Goal: Transaction & Acquisition: Purchase product/service

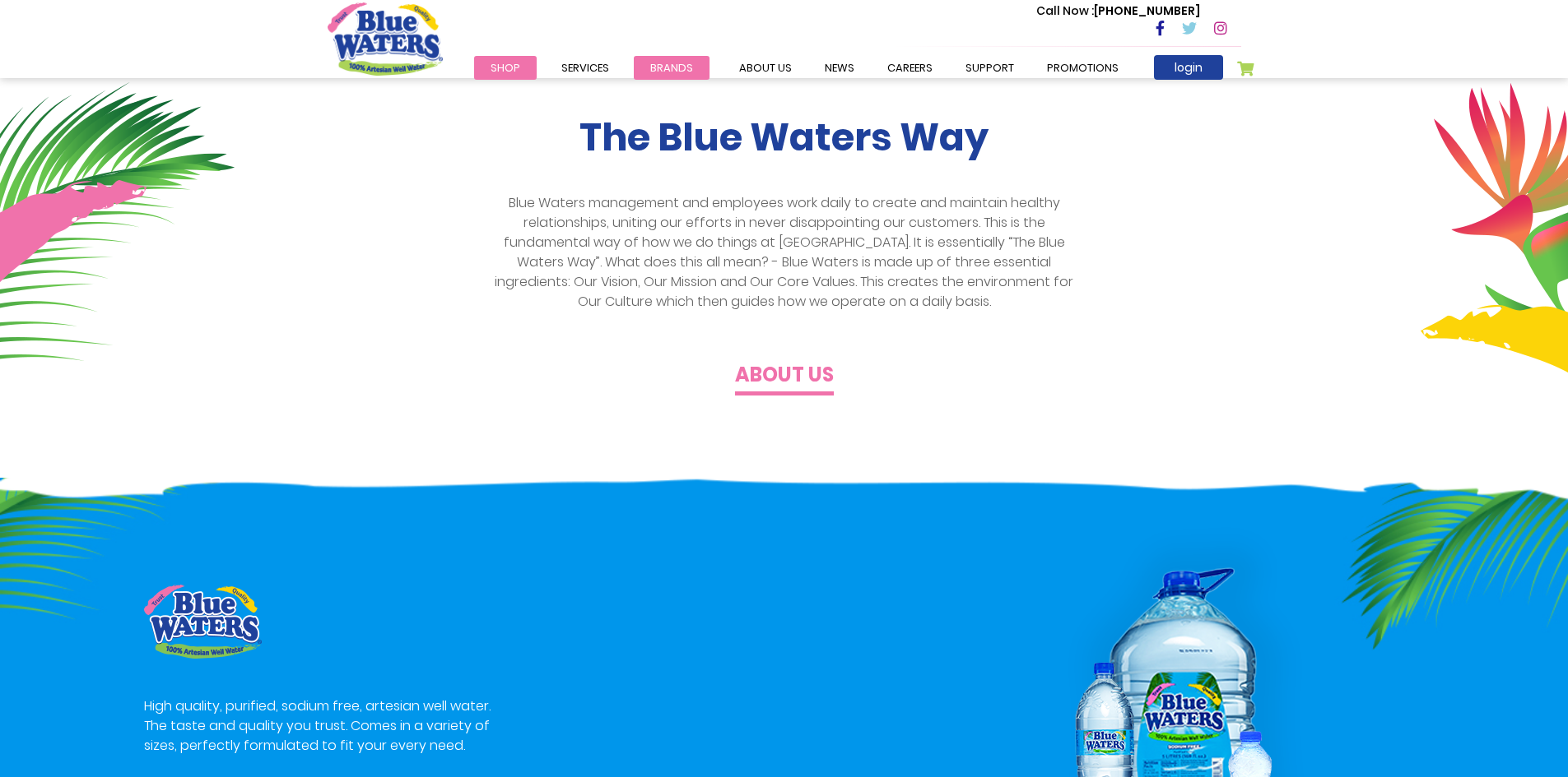
scroll to position [412, 0]
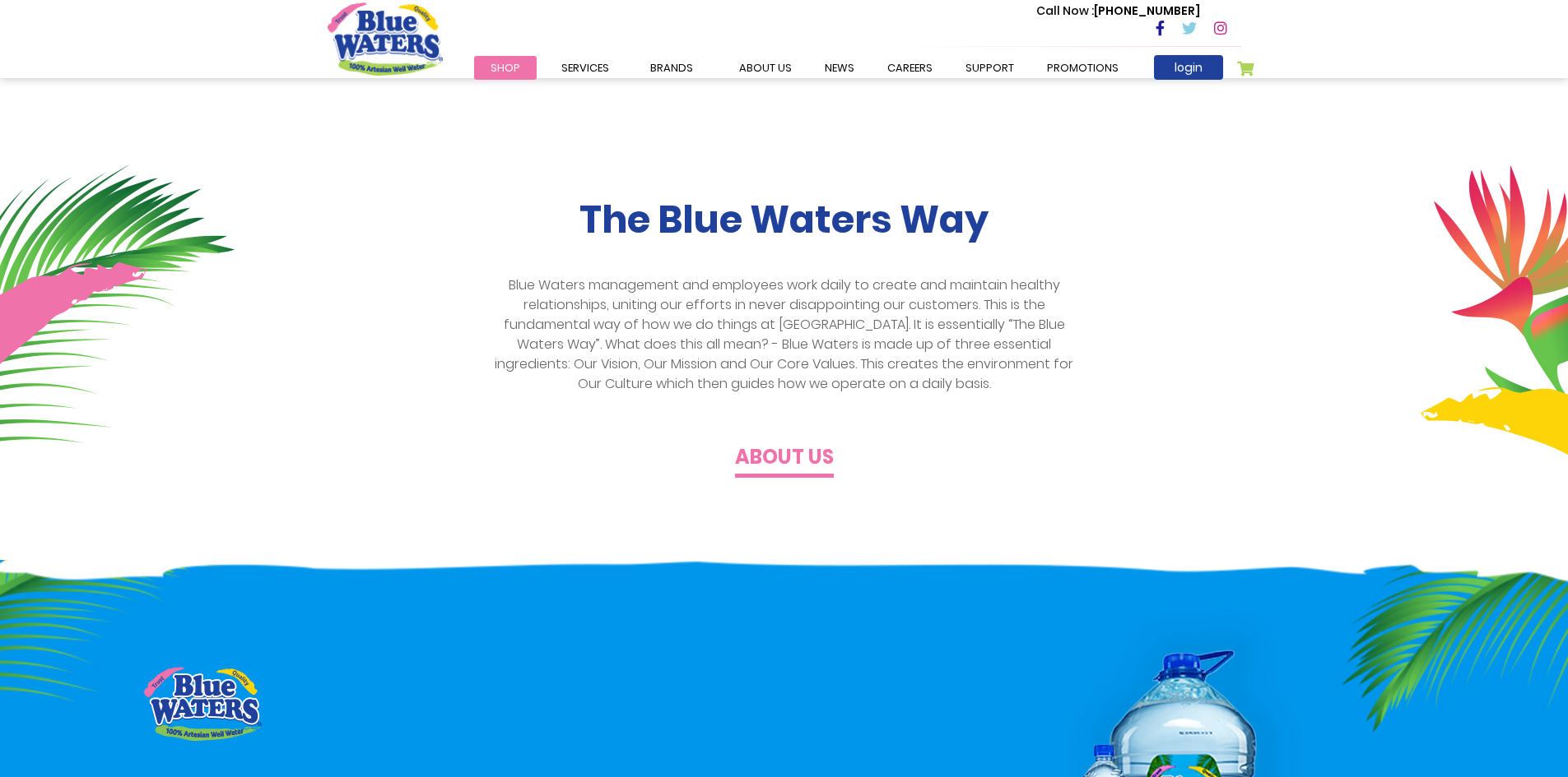
click at [490, 65] on span "Shop" at bounding box center [505, 68] width 30 height 16
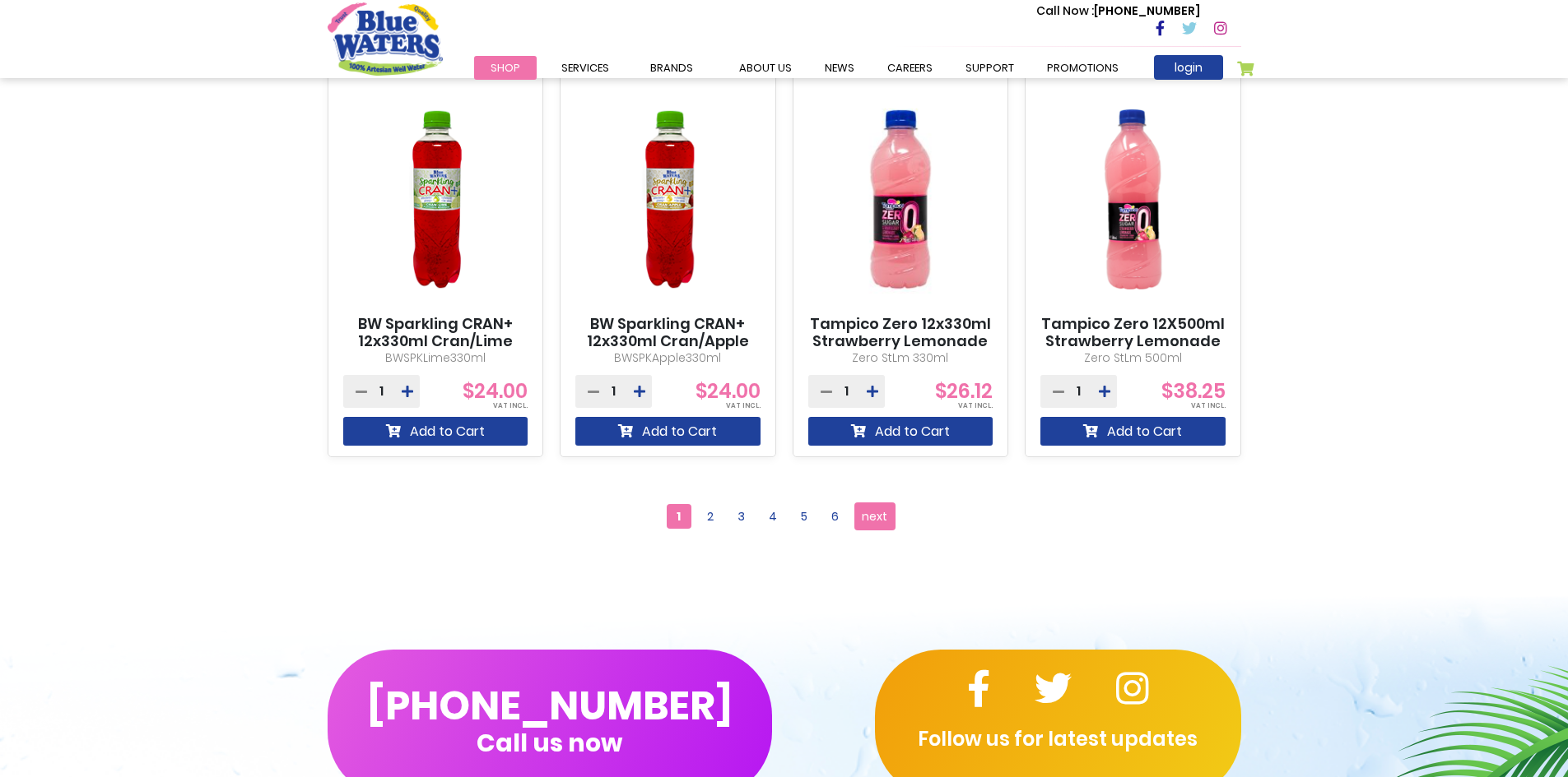
scroll to position [1480, 0]
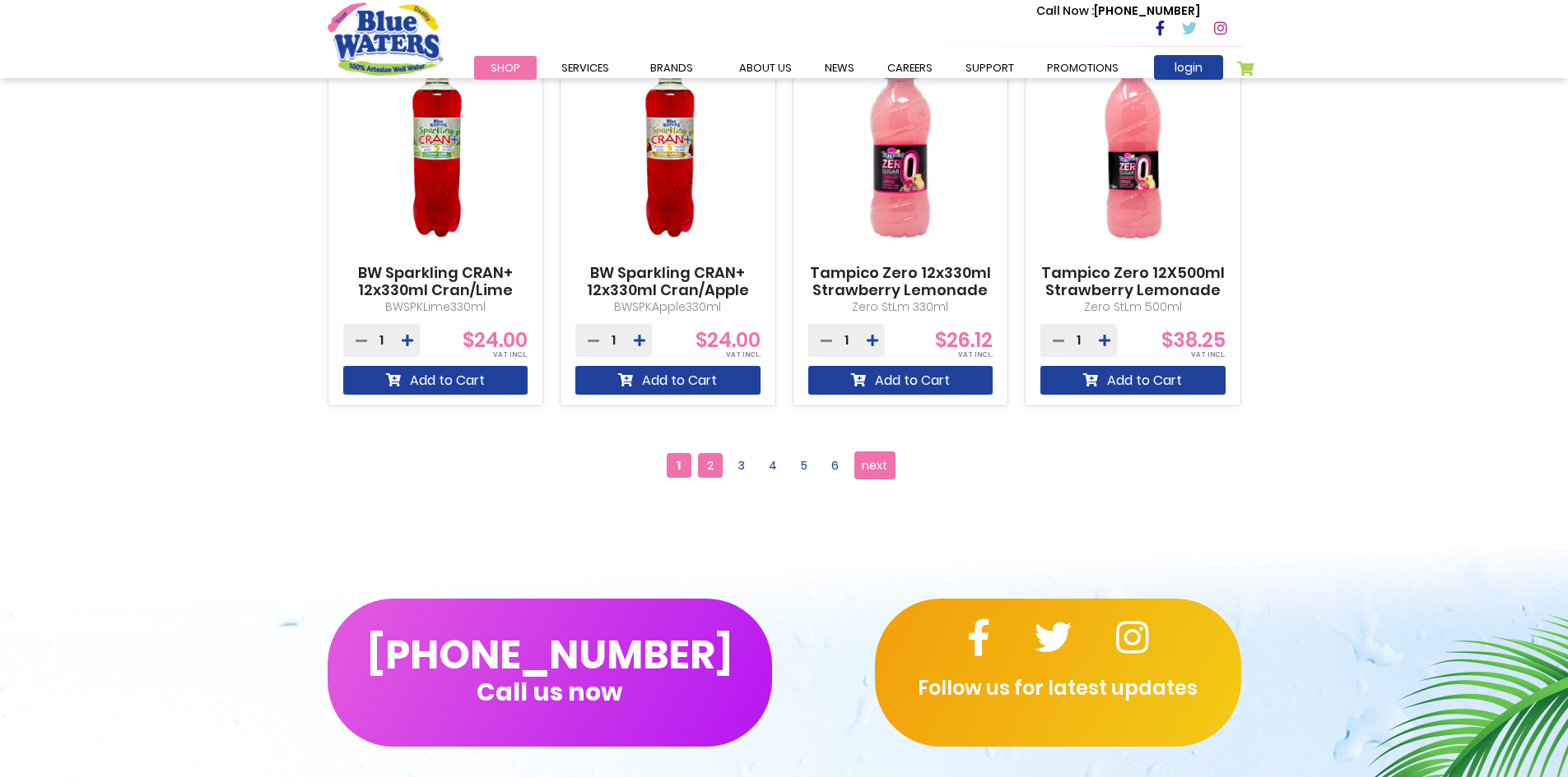
click at [701, 463] on span "2" at bounding box center [709, 465] width 24 height 24
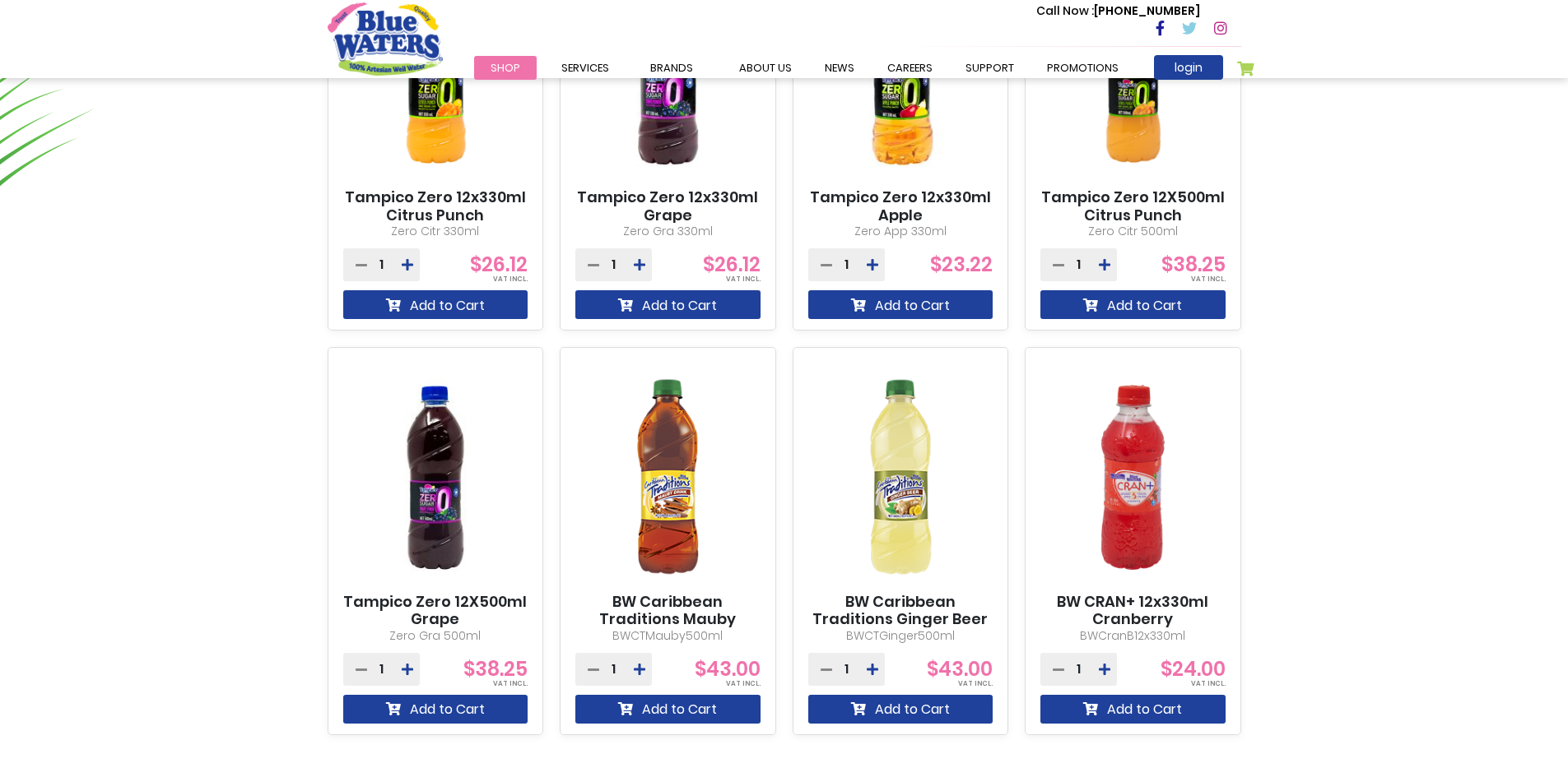
scroll to position [1317, 0]
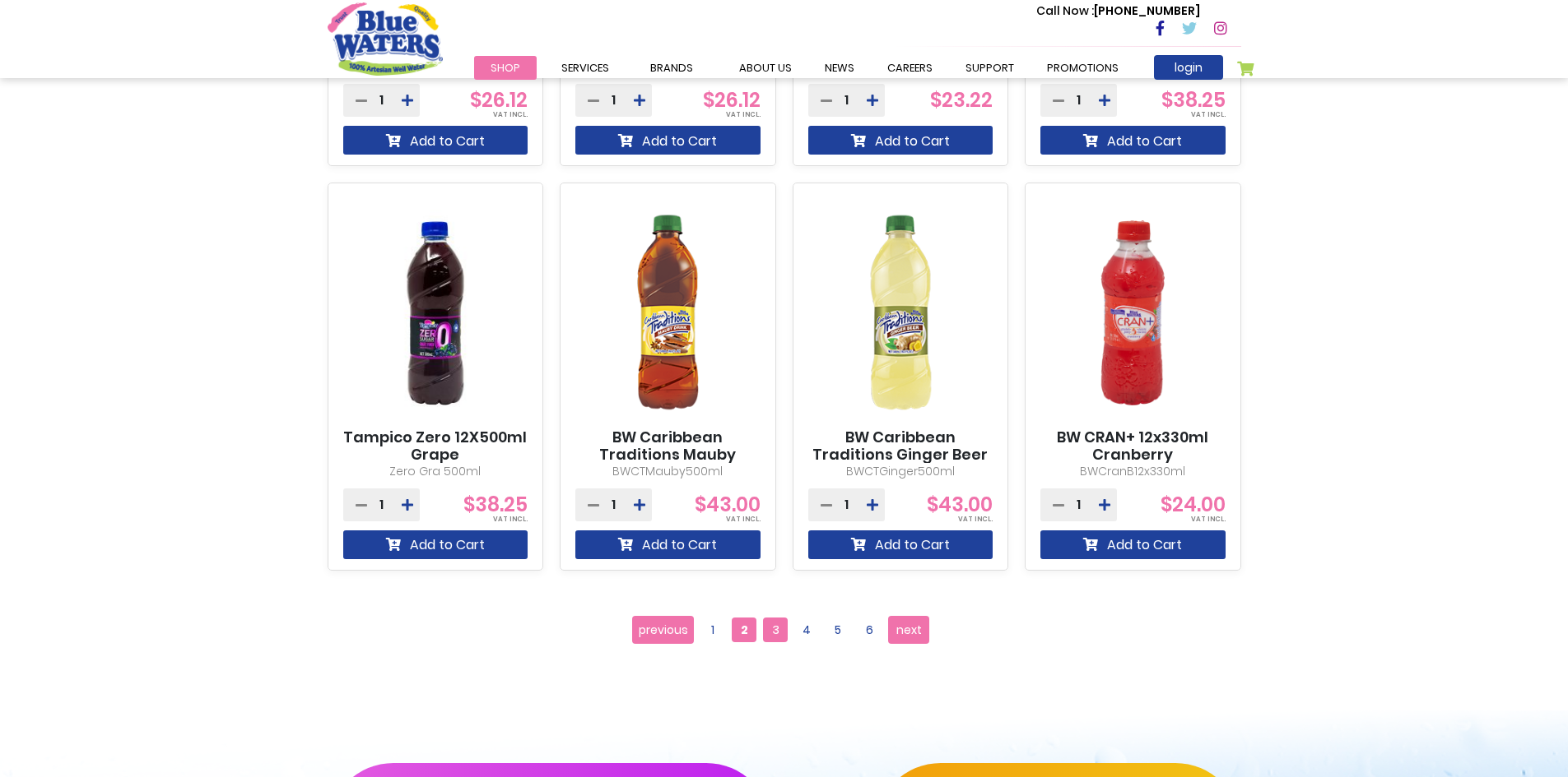
click at [768, 627] on span "3" at bounding box center [774, 630] width 24 height 24
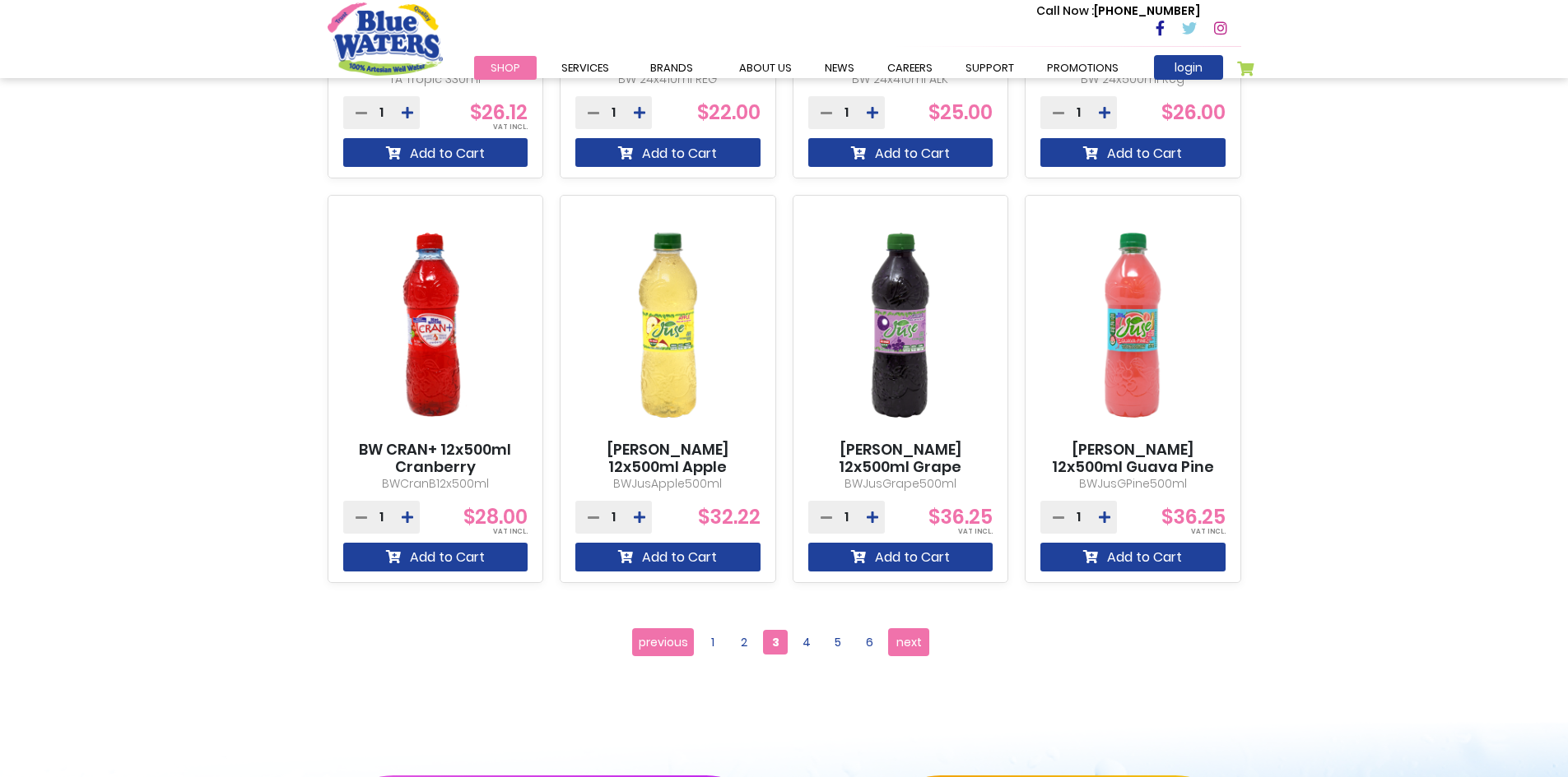
scroll to position [1317, 0]
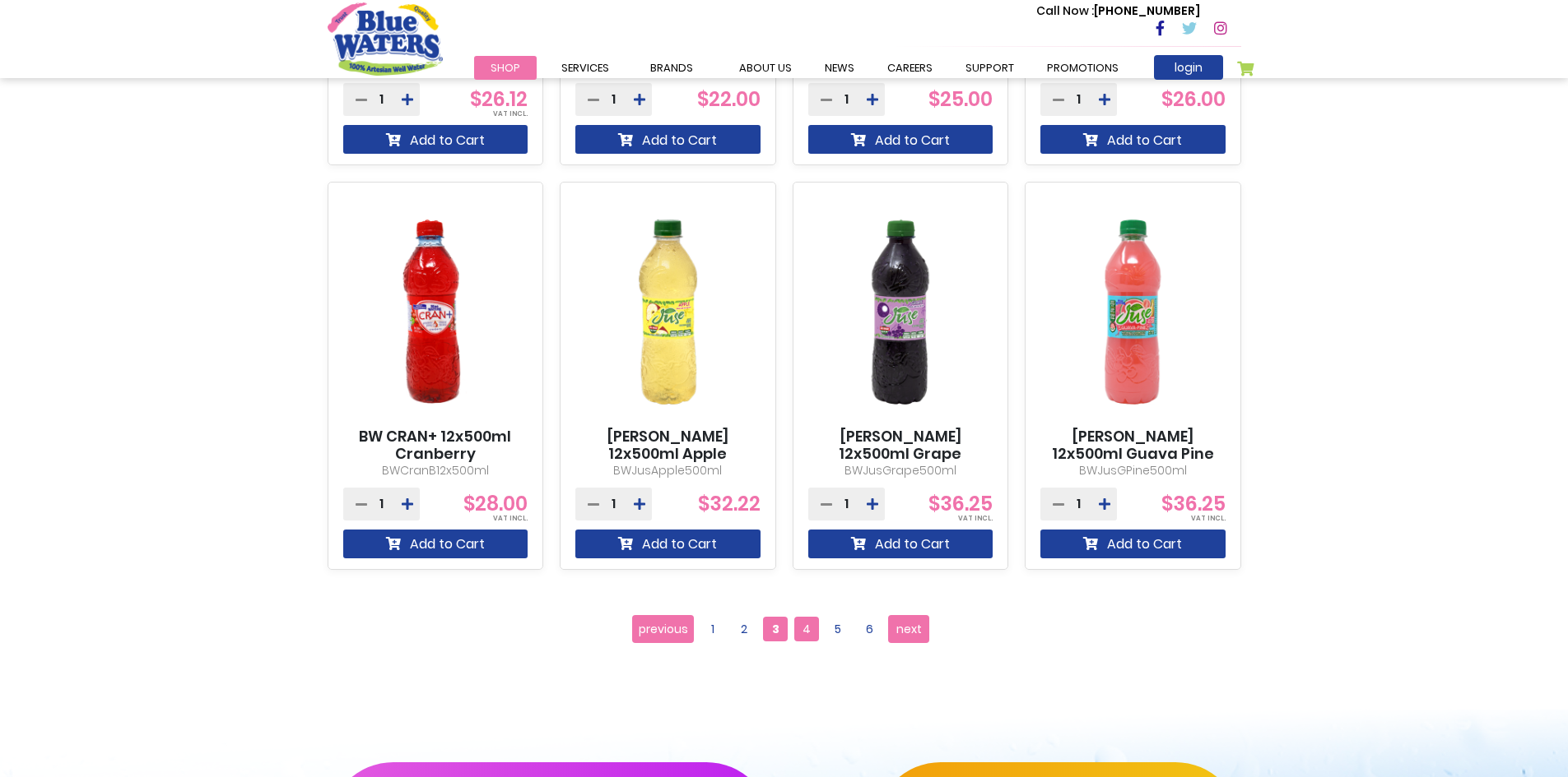
click at [800, 625] on span "4" at bounding box center [805, 629] width 24 height 24
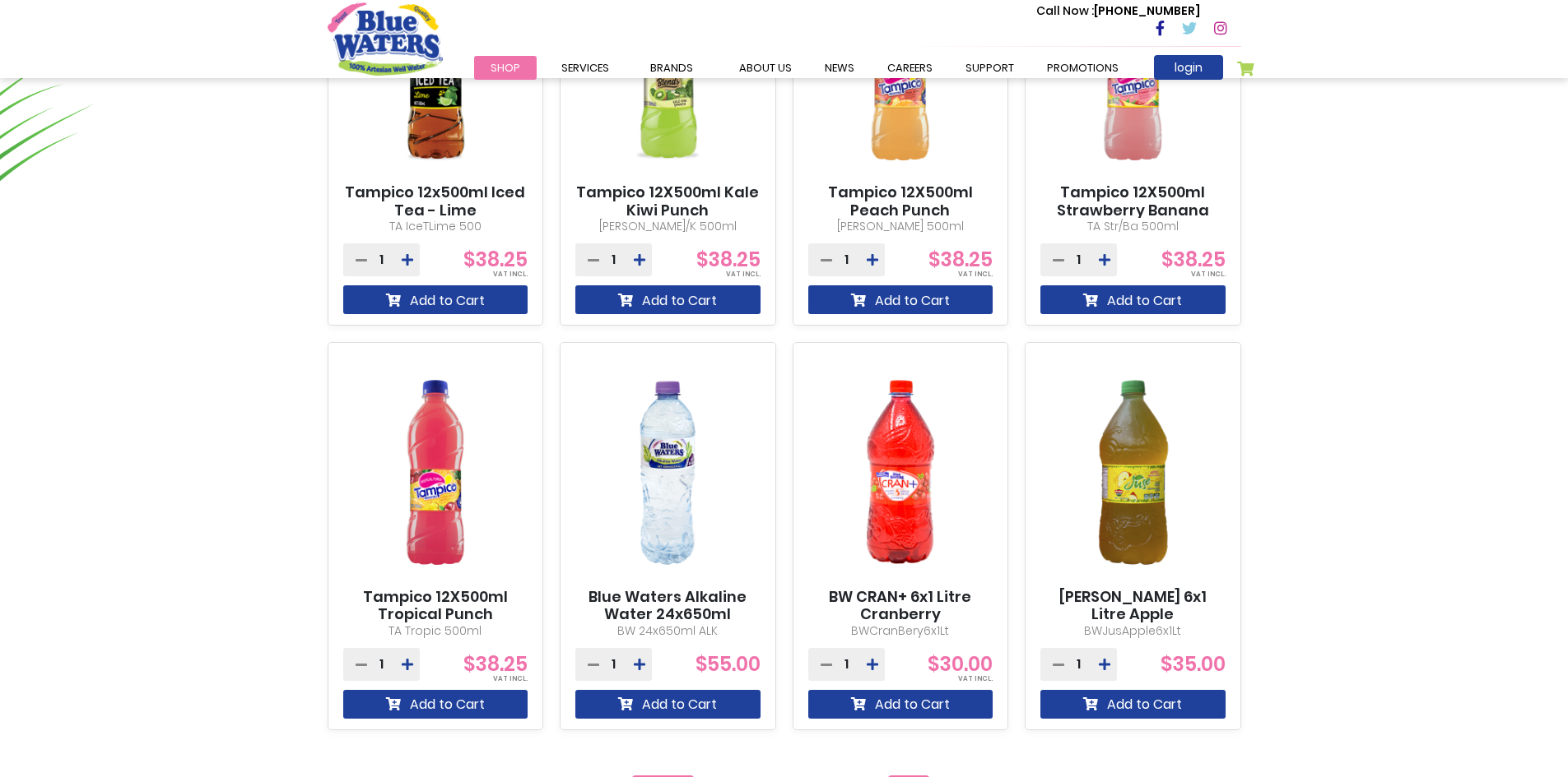
scroll to position [1399, 0]
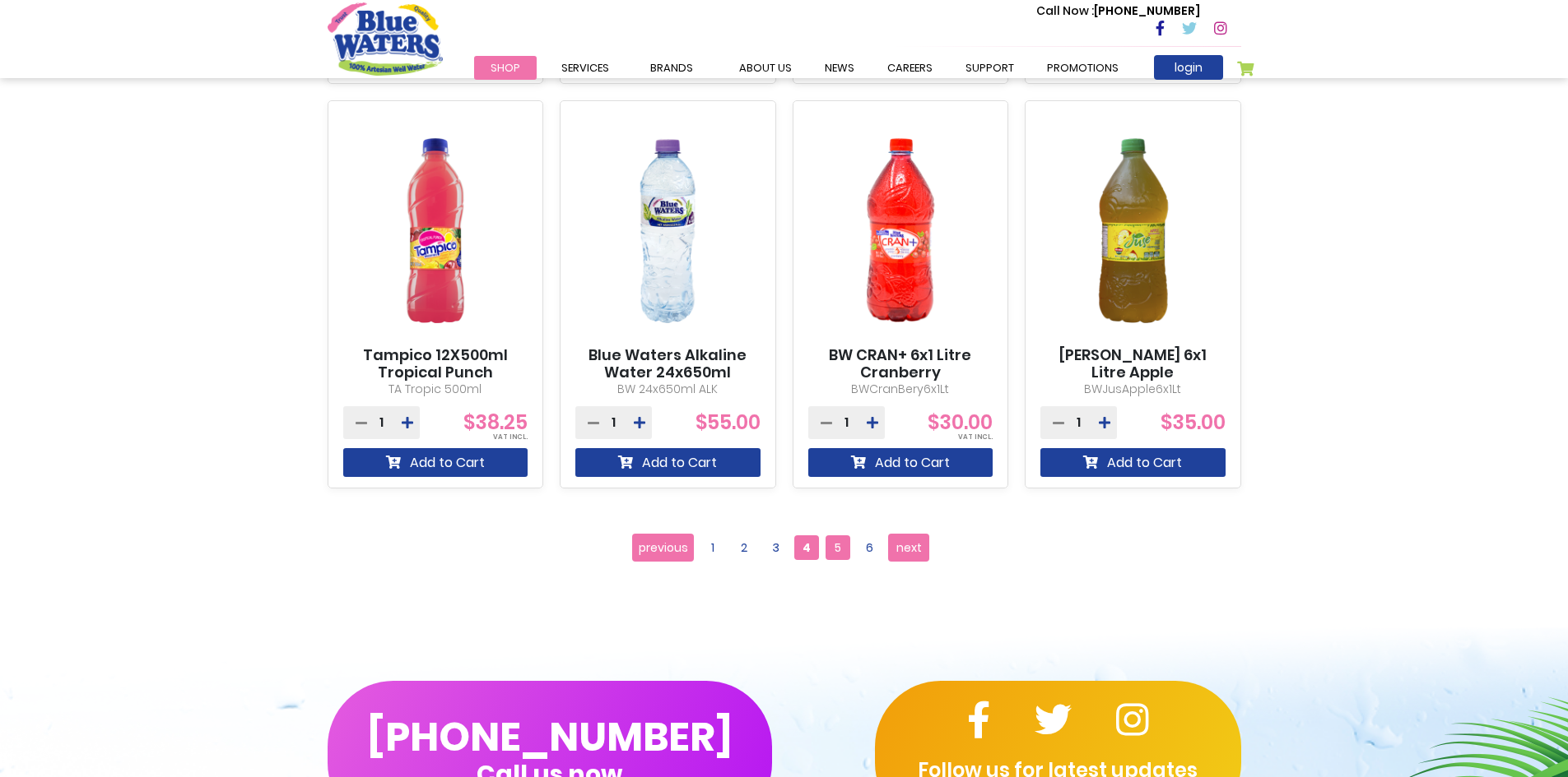
click at [835, 545] on span "5" at bounding box center [837, 547] width 24 height 24
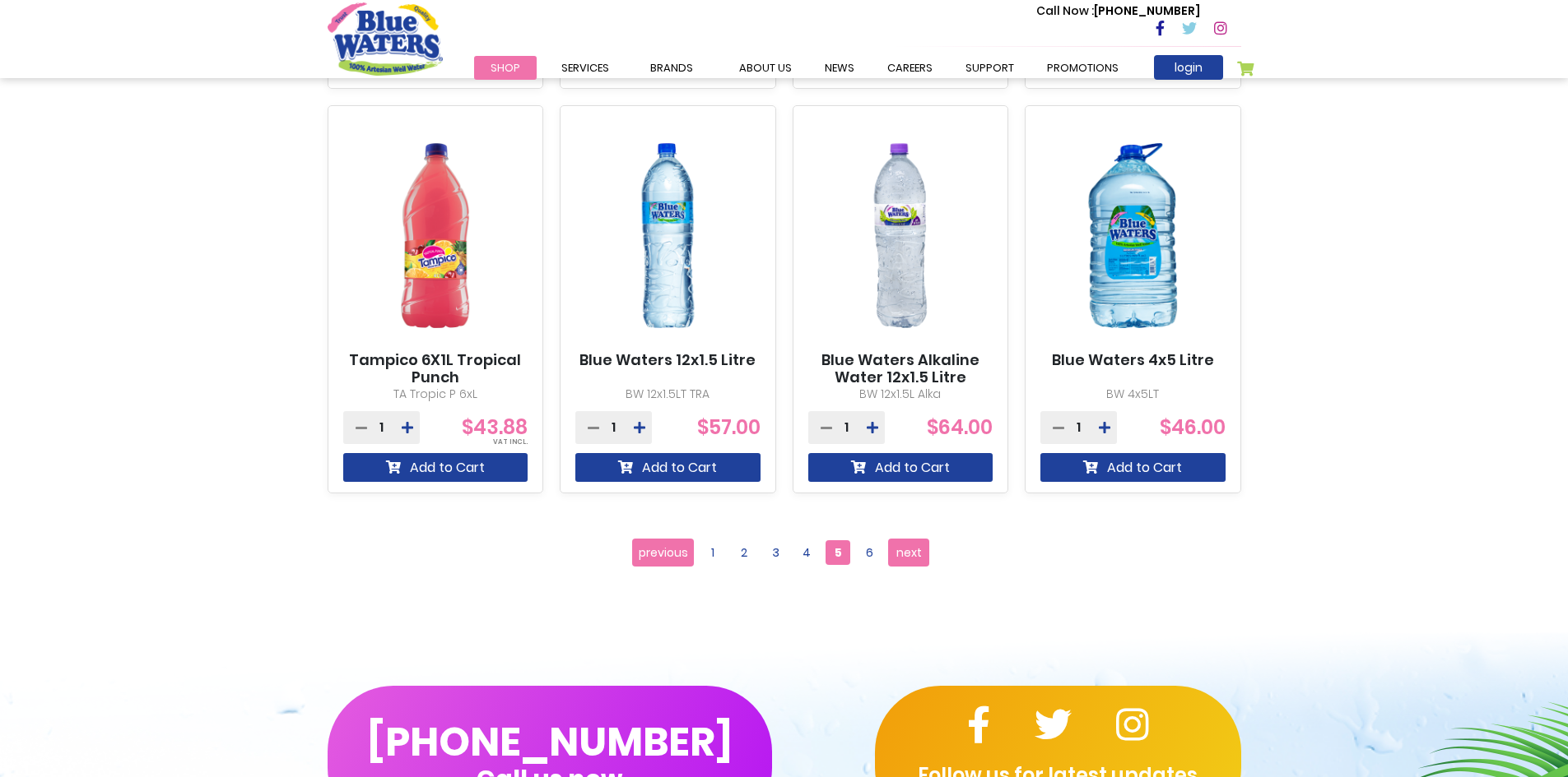
scroll to position [1399, 0]
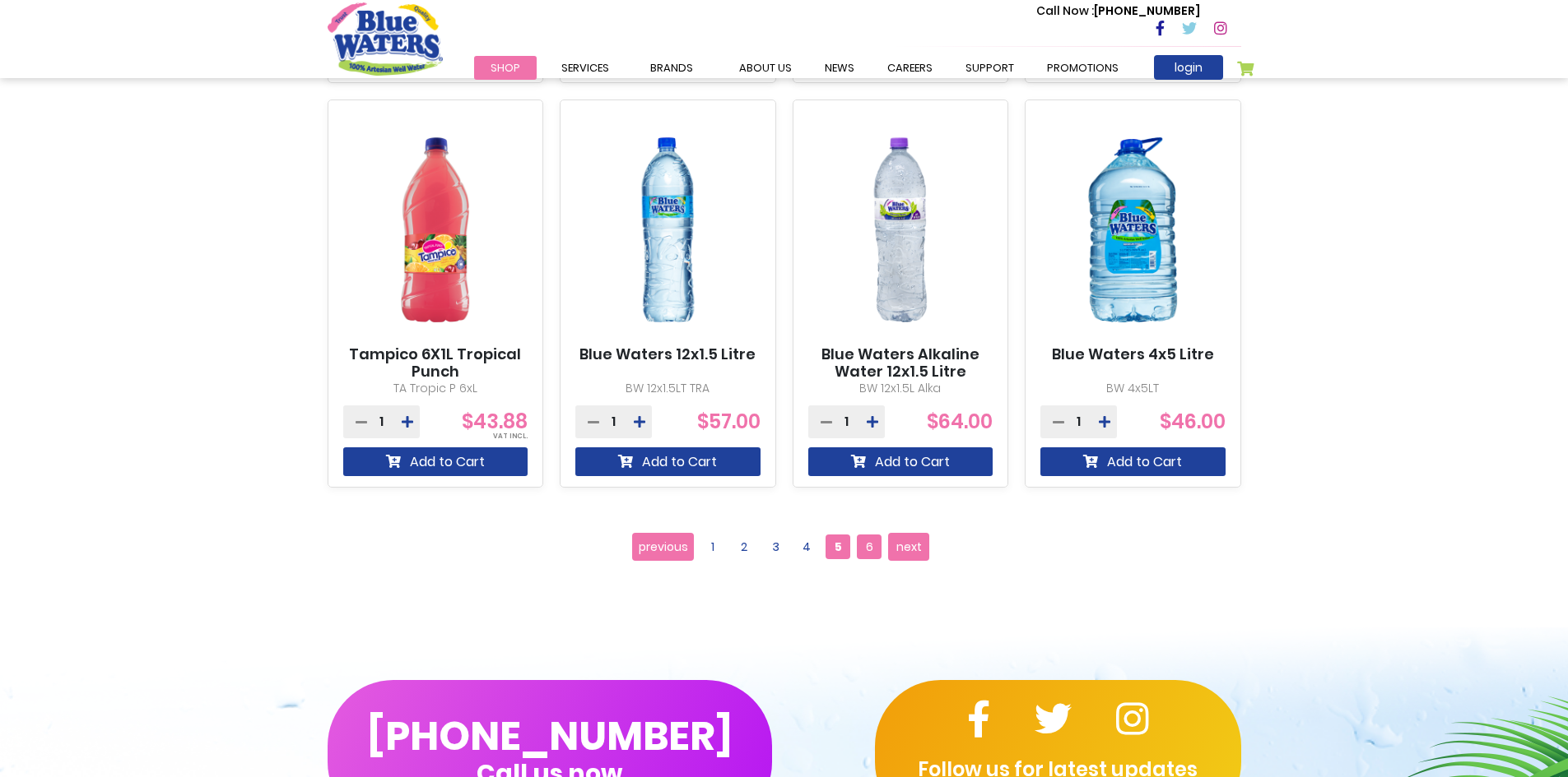
click at [870, 543] on span "6" at bounding box center [868, 546] width 24 height 24
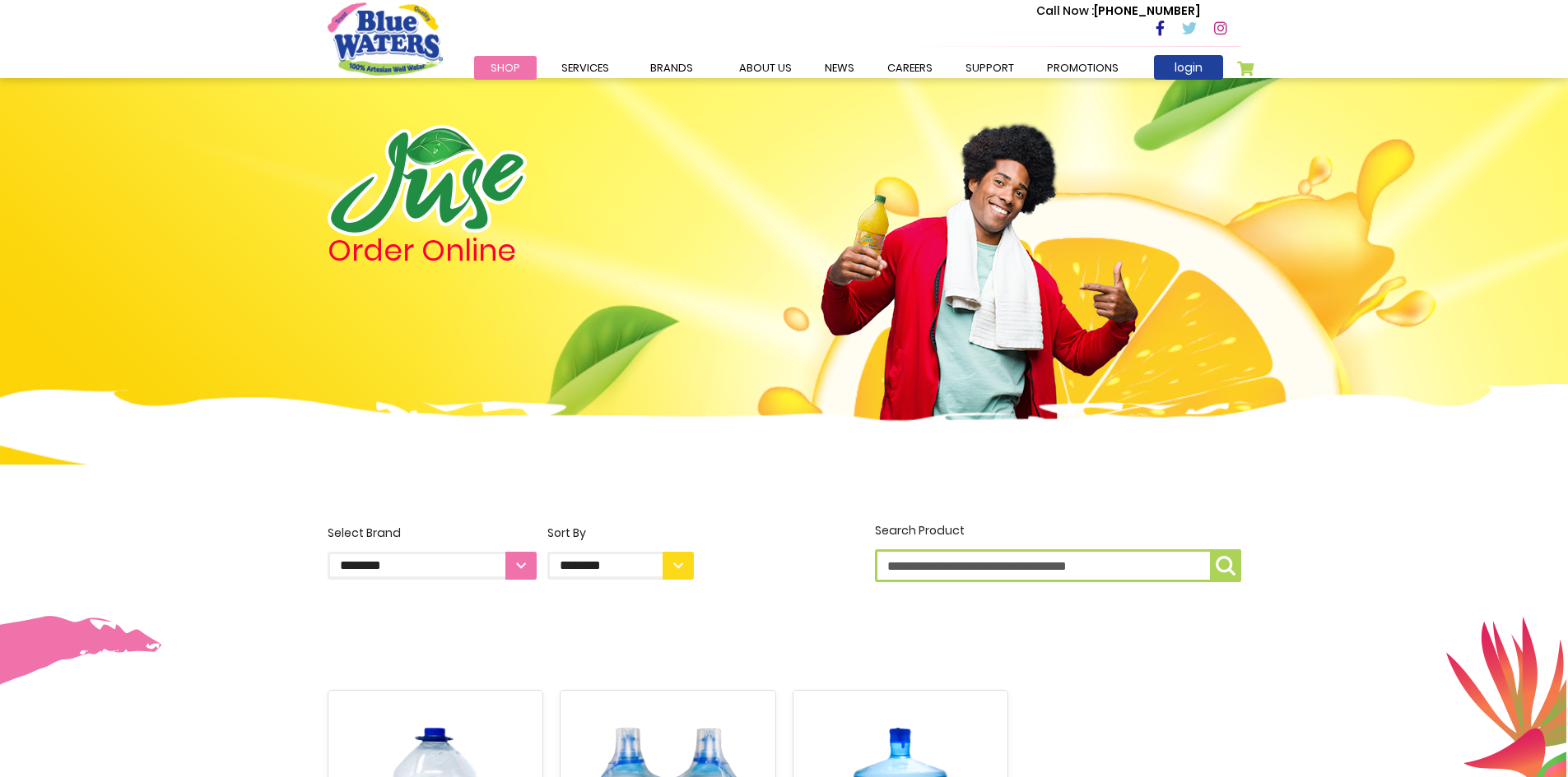
scroll to position [739, 0]
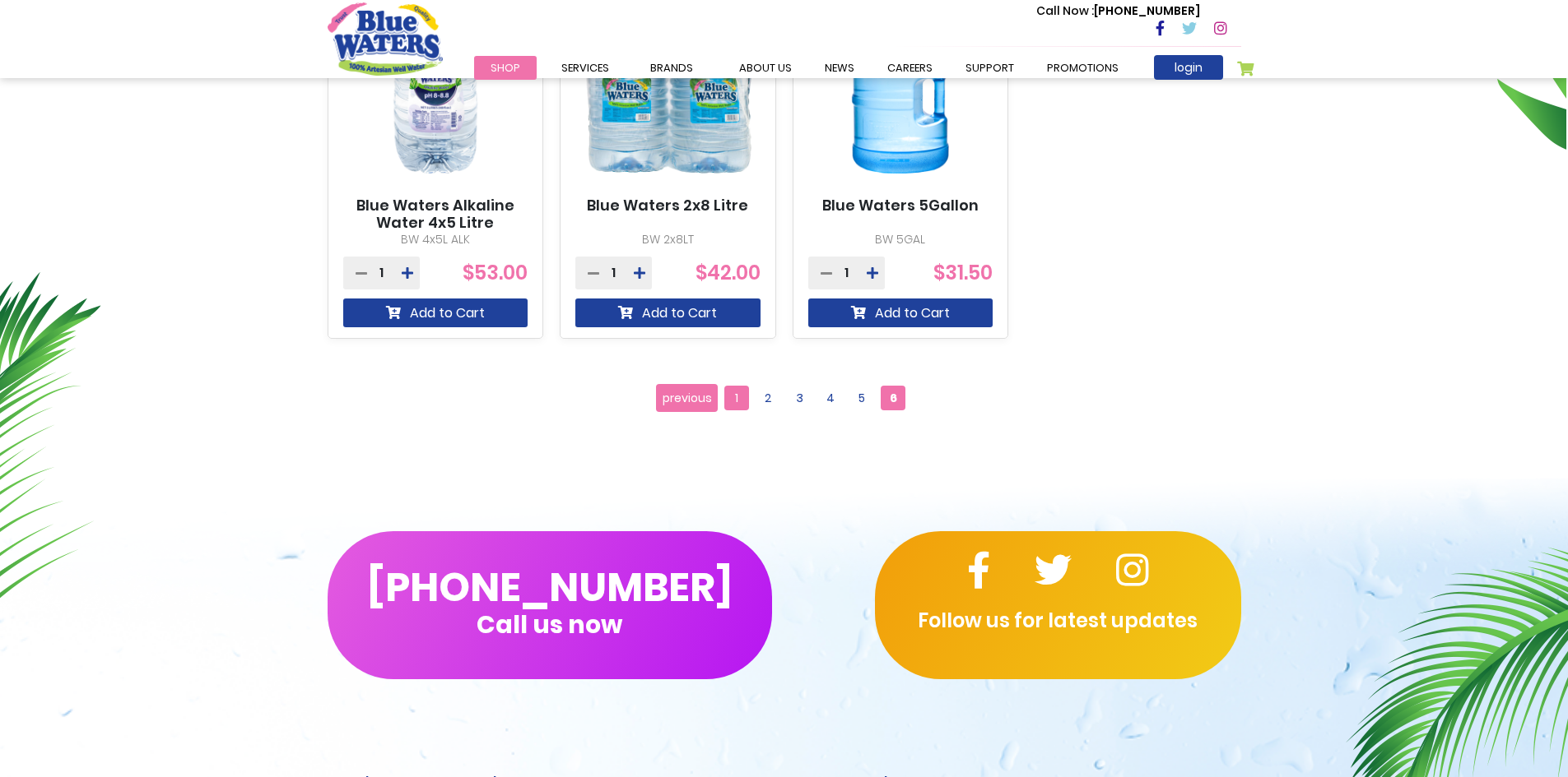
click at [732, 397] on span "1" at bounding box center [736, 397] width 24 height 24
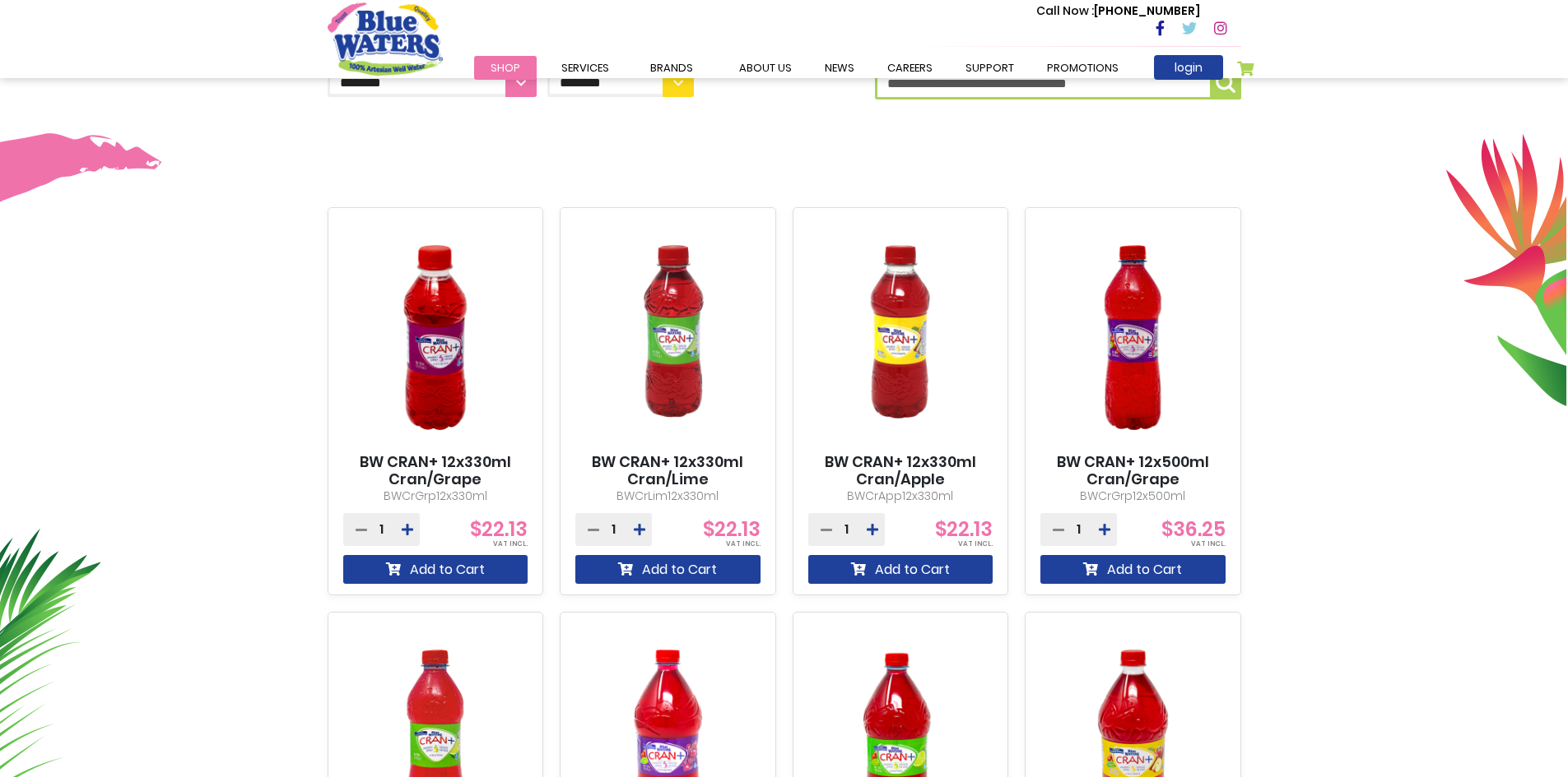
scroll to position [494, 0]
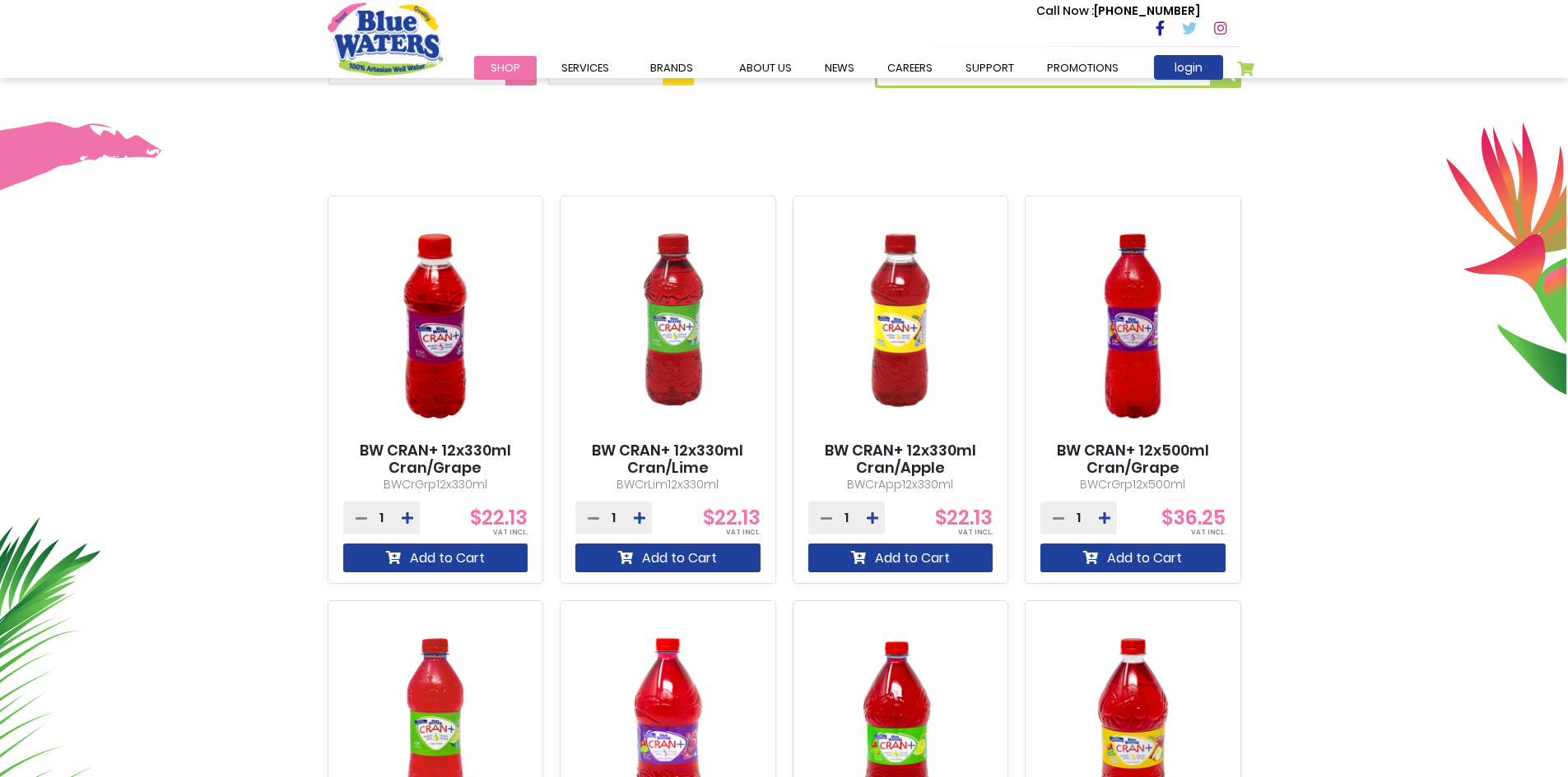
drag, startPoint x: 493, startPoint y: 482, endPoint x: 361, endPoint y: 452, distance: 135.4
click at [361, 452] on div "BW CRAN+ 12x330ml Cran/Grape BWCrGrp12x330ml 1 $22.13 Add to Cart" at bounding box center [435, 389] width 216 height 388
click at [525, 517] on div "BW CRAN+ 12x330ml Cran/Grape BWCrGrp12x330ml 1 $22.13 Add to Cart" at bounding box center [435, 389] width 216 height 388
copy div "$22.13"
